Goal: Use online tool/utility: Utilize a website feature to perform a specific function

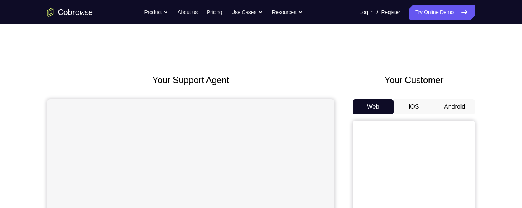
click at [458, 102] on button "Android" at bounding box center [454, 106] width 41 height 15
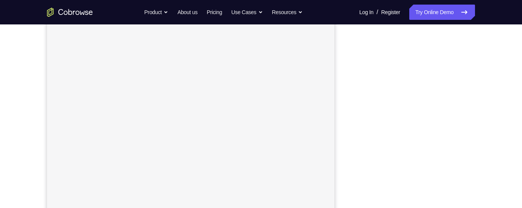
scroll to position [109, 0]
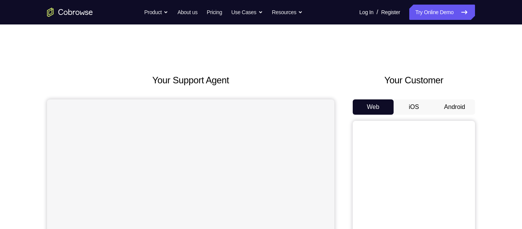
click at [448, 103] on button "Android" at bounding box center [454, 106] width 41 height 15
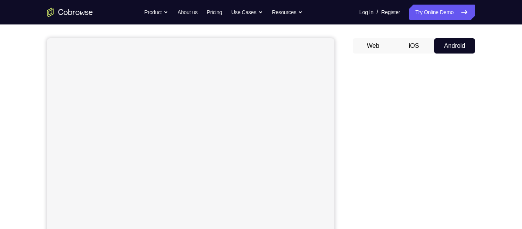
scroll to position [63, 0]
